Goal: Information Seeking & Learning: Find specific fact

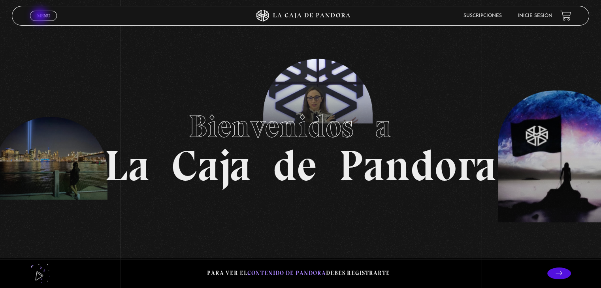
click at [41, 17] on span "Menu" at bounding box center [43, 15] width 13 height 5
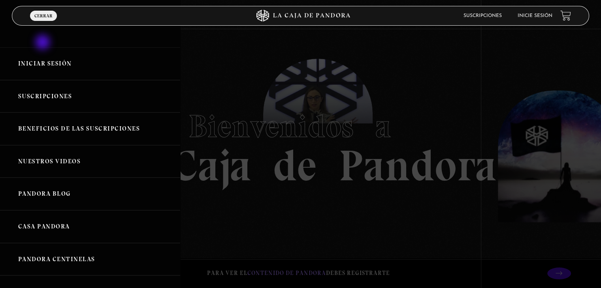
click at [41, 59] on link "Iniciar Sesión" at bounding box center [90, 63] width 180 height 33
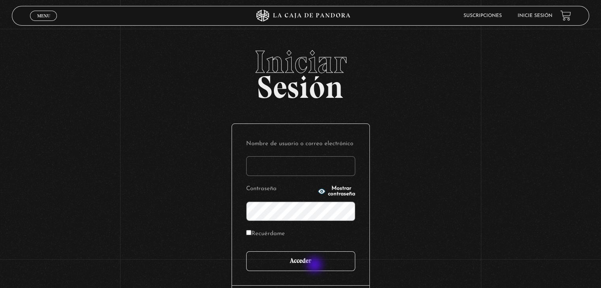
type input "[EMAIL_ADDRESS][DOMAIN_NAME]"
click at [315, 266] on input "Acceder" at bounding box center [300, 262] width 109 height 20
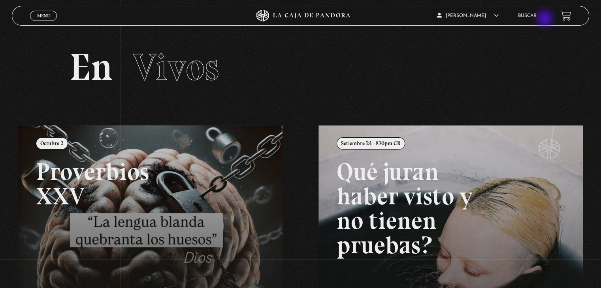
click at [537, 19] on li "Buscar" at bounding box center [527, 15] width 19 height 12
click at [533, 17] on link "Buscar" at bounding box center [527, 15] width 19 height 5
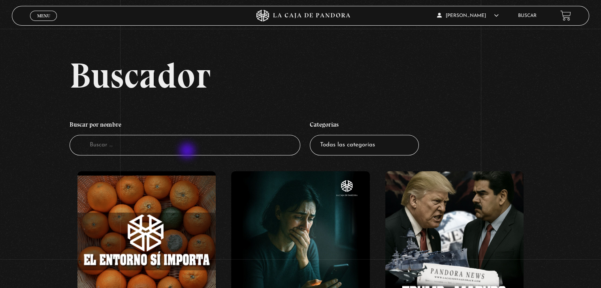
click at [188, 151] on input "Buscador" at bounding box center [185, 145] width 231 height 21
type input "geo"
click at [361, 146] on select "Todas las categorías 11:11 Humanitario (1) Amo los Lunes (4) Análisis de series…" at bounding box center [364, 145] width 109 height 21
select select "series-y-peliculas"
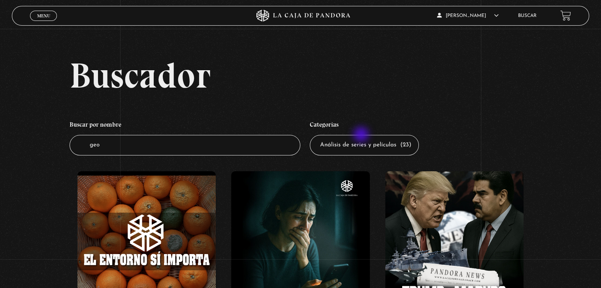
click at [313, 135] on select "Todas las categorías 11:11 Humanitario (1) Amo los Lunes (4) Análisis de series…" at bounding box center [364, 145] width 109 height 21
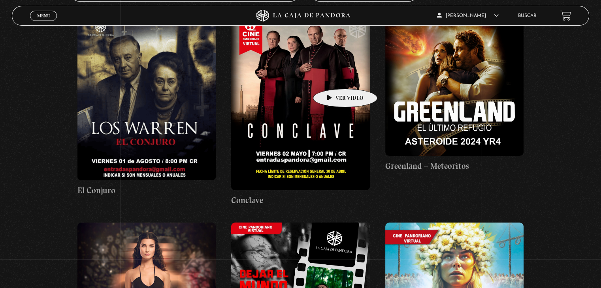
scroll to position [158, 0]
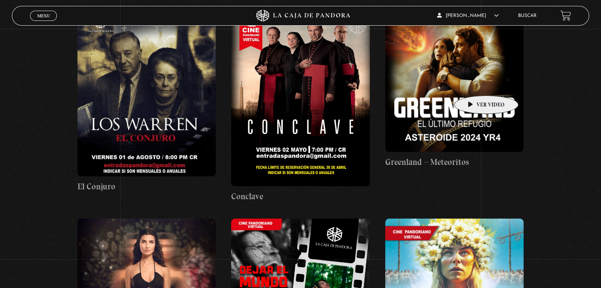
click at [477, 83] on figure at bounding box center [454, 82] width 138 height 138
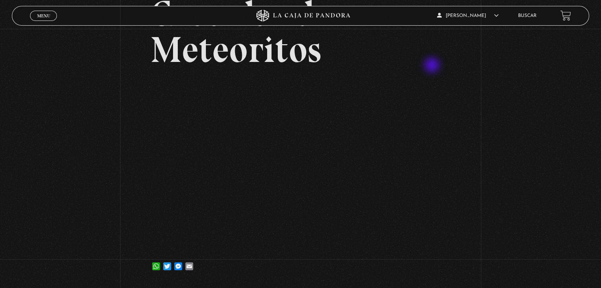
scroll to position [79, 0]
